Goal: Find specific page/section: Find specific page/section

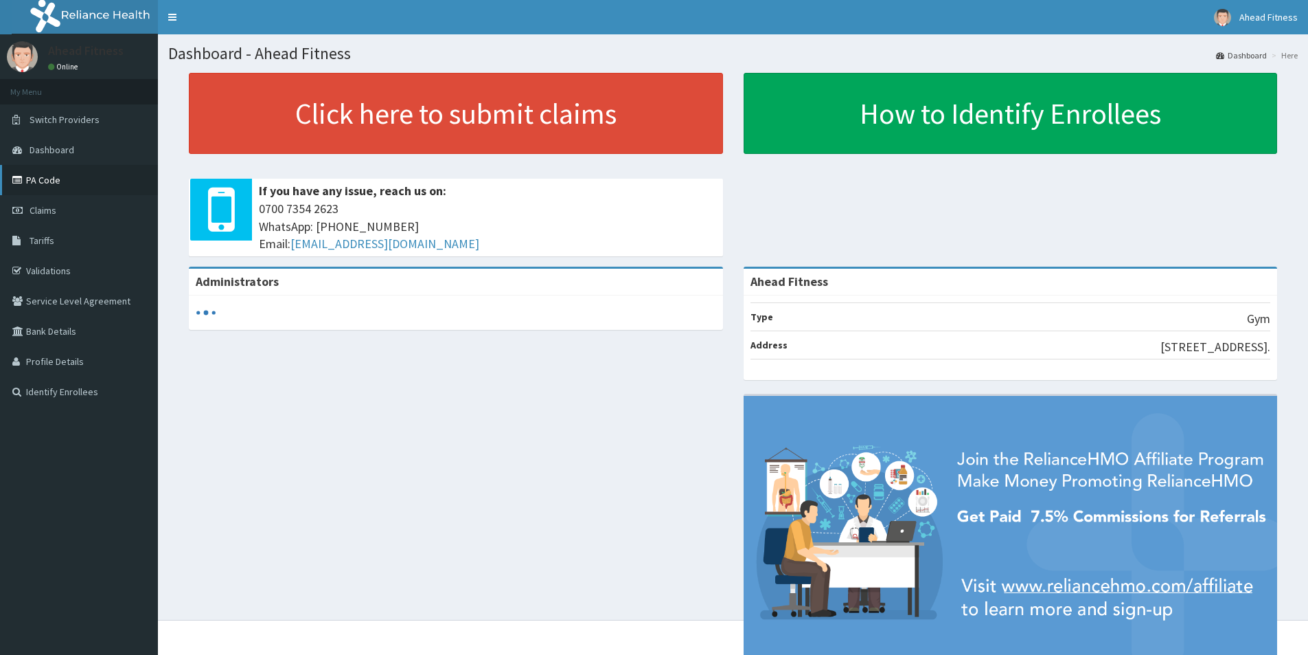
click at [55, 184] on link "PA Code" at bounding box center [79, 180] width 158 height 30
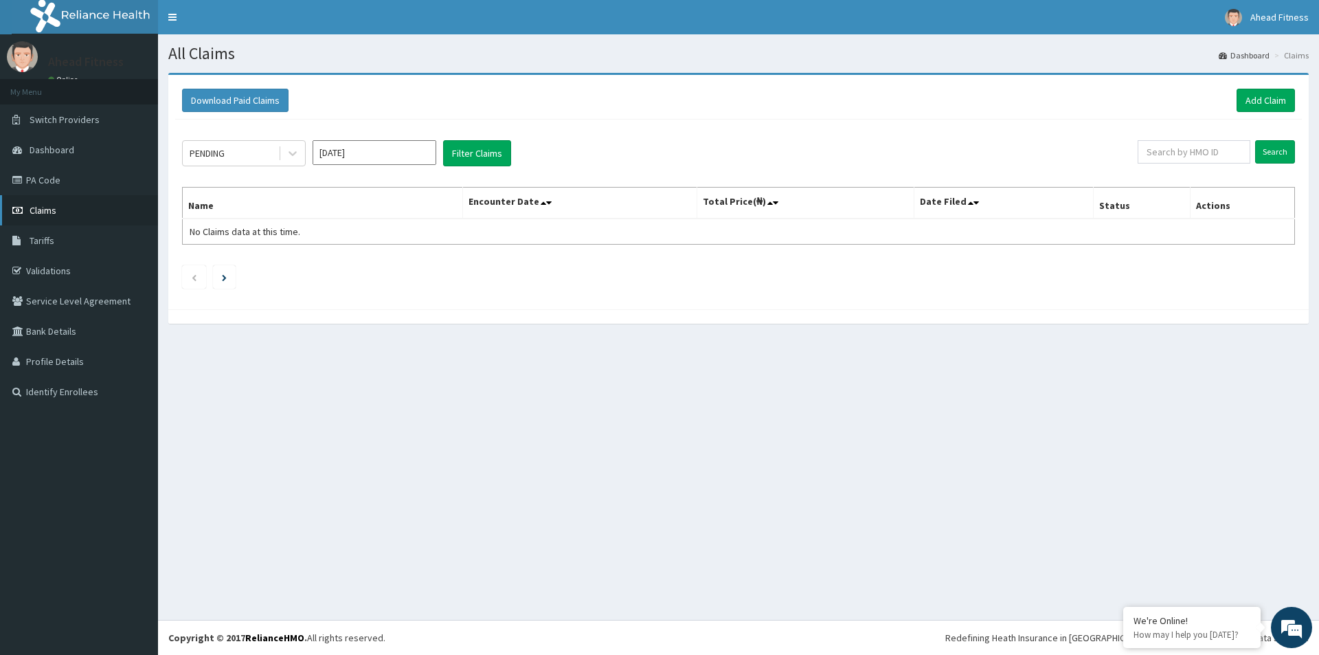
click at [50, 209] on span "Claims" at bounding box center [43, 210] width 27 height 12
